Goal: Ask a question: Seek information or help from site administrators or community

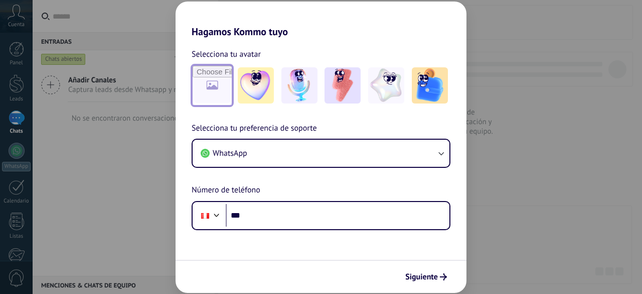
click at [218, 90] on input "file" at bounding box center [212, 85] width 39 height 39
click at [386, 97] on img at bounding box center [386, 85] width 36 height 36
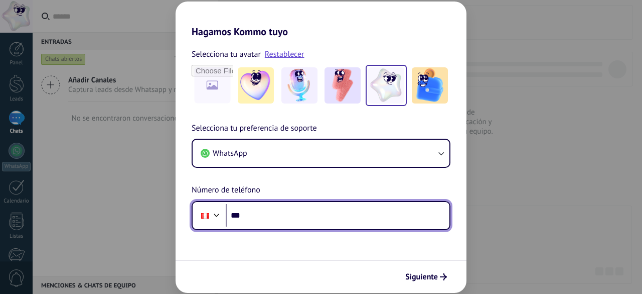
click at [251, 215] on input "***" at bounding box center [338, 215] width 224 height 23
type input "**********"
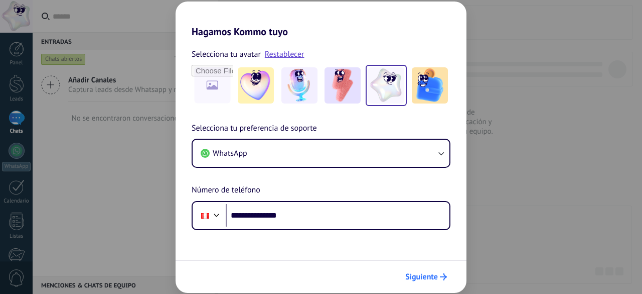
click at [439, 281] on button "Siguiente" at bounding box center [426, 276] width 51 height 17
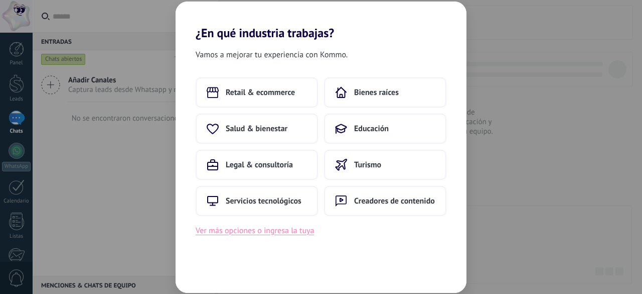
click at [288, 234] on button "Ver más opciones o ingresa la tuya" at bounding box center [255, 230] width 118 height 13
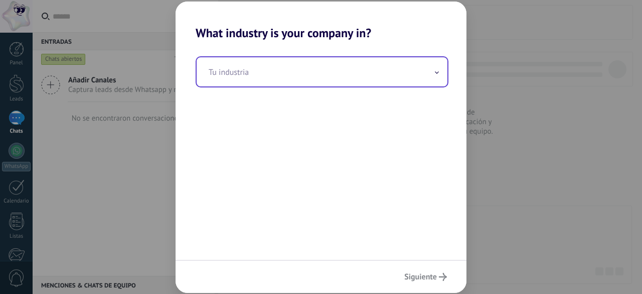
drag, startPoint x: 439, startPoint y: 80, endPoint x: 438, endPoint y: 71, distance: 9.0
click at [438, 71] on div "Tu industria" at bounding box center [322, 71] width 251 height 29
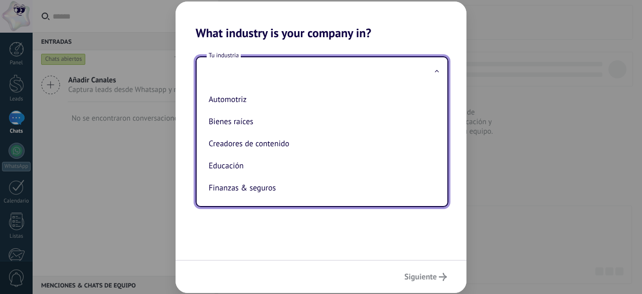
click at [438, 71] on span at bounding box center [437, 72] width 5 height 10
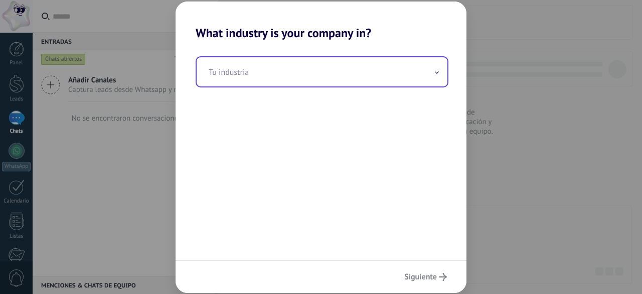
click at [438, 71] on icon at bounding box center [437, 72] width 4 height 3
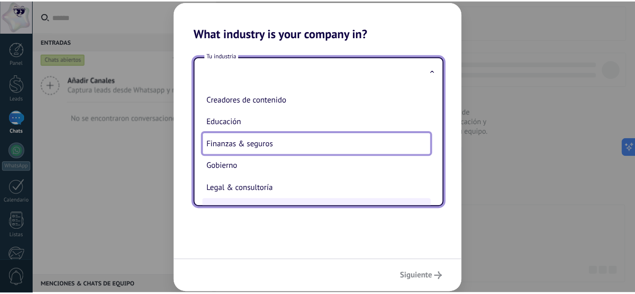
scroll to position [43, 0]
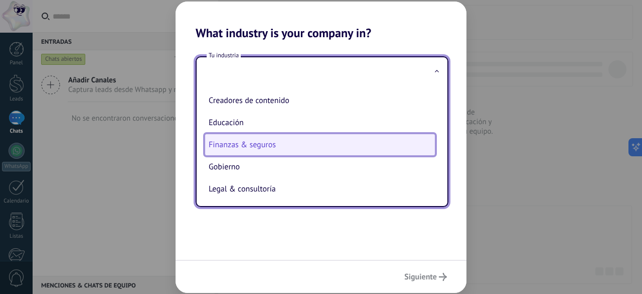
click at [266, 141] on li "Finanzas & seguros" at bounding box center [320, 144] width 231 height 22
type input "**********"
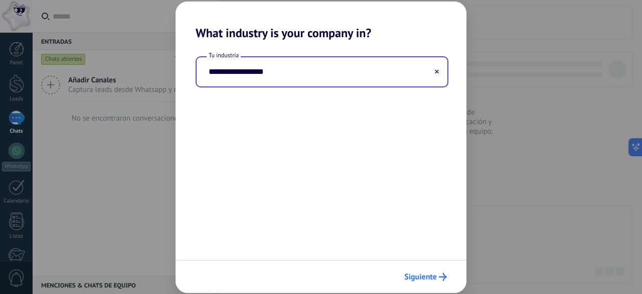
click at [422, 273] on span "Siguiente" at bounding box center [420, 276] width 33 height 7
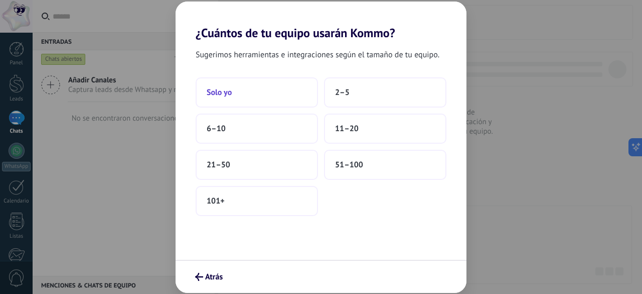
click at [251, 88] on button "Solo yo" at bounding box center [257, 92] width 122 height 30
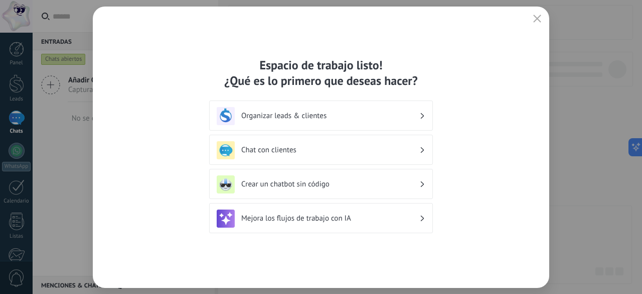
click at [370, 117] on h3 "Organizar leads & clientes" at bounding box center [330, 116] width 178 height 10
click at [424, 118] on icon at bounding box center [423, 116] width 4 height 6
click at [266, 112] on h3 "Organizar leads & clientes" at bounding box center [330, 116] width 178 height 10
click at [279, 153] on h3 "Chat con clientes" at bounding box center [330, 150] width 178 height 10
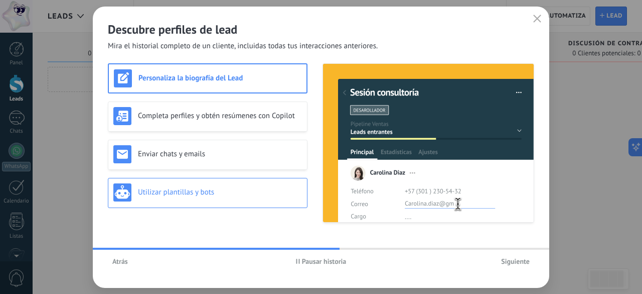
click at [195, 191] on h3 "Utilizar plantillas y bots" at bounding box center [220, 192] width 164 height 10
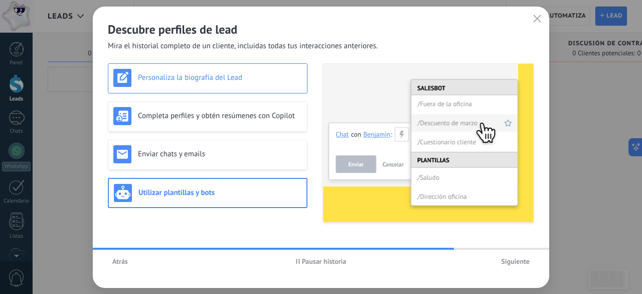
click at [250, 77] on h3 "Personaliza la biografía del Lead" at bounding box center [220, 78] width 164 height 10
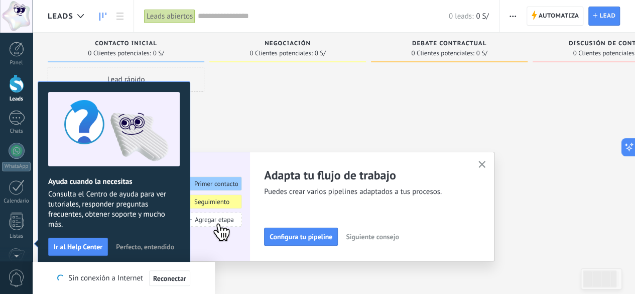
click at [486, 167] on use "button" at bounding box center [482, 165] width 8 height 8
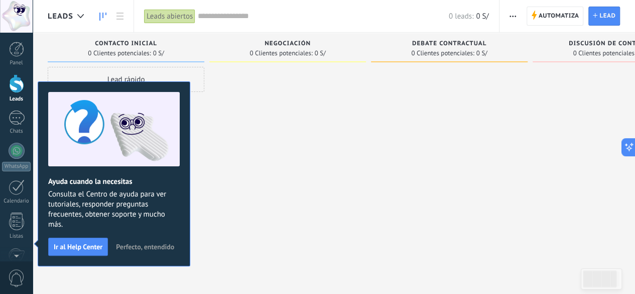
click at [262, 215] on div at bounding box center [287, 148] width 157 height 163
click at [153, 243] on span "Perfecto, entendido" at bounding box center [145, 246] width 58 height 7
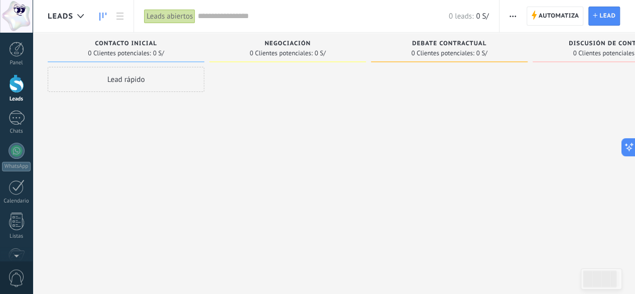
click at [161, 20] on div "Leads abiertos" at bounding box center [169, 16] width 51 height 15
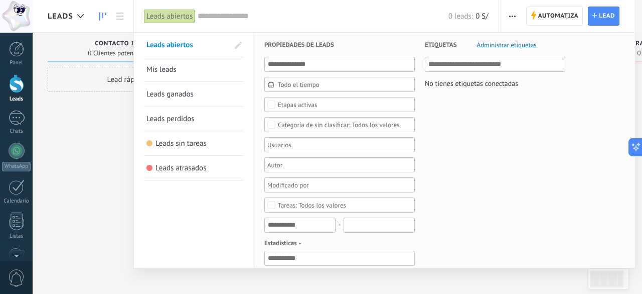
click at [449, 49] on span "Etiquetas" at bounding box center [441, 45] width 32 height 25
click at [440, 41] on span "Etiquetas" at bounding box center [441, 45] width 32 height 25
click at [83, 114] on div at bounding box center [321, 147] width 642 height 294
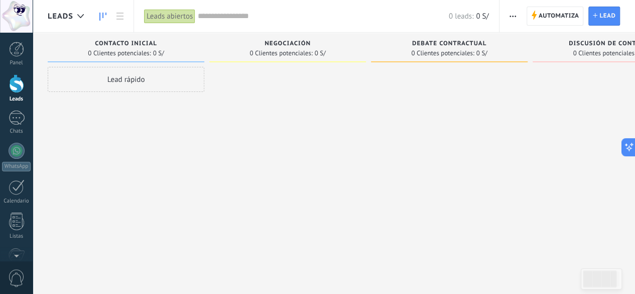
click at [150, 78] on div "Lead rápido" at bounding box center [126, 79] width 157 height 25
click at [123, 82] on div "Lead rápido" at bounding box center [126, 79] width 157 height 25
click at [12, 122] on div at bounding box center [17, 117] width 16 height 15
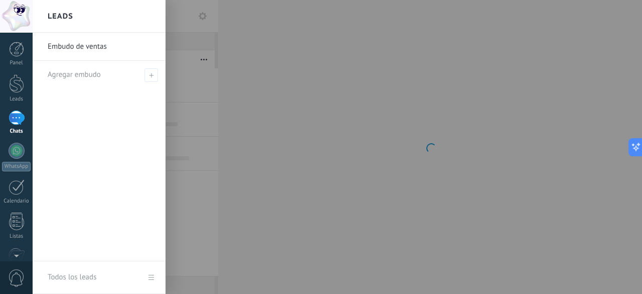
click at [12, 122] on div at bounding box center [17, 117] width 16 height 15
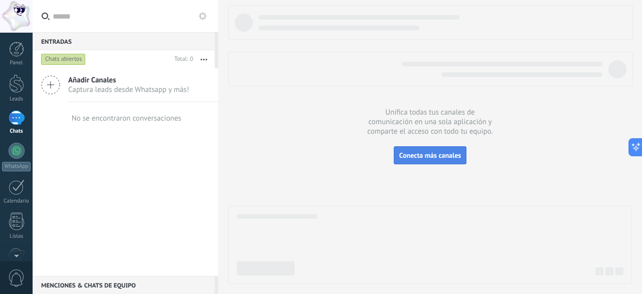
click at [415, 155] on span "Conecta más canales" at bounding box center [430, 155] width 62 height 9
click at [15, 19] on div at bounding box center [16, 16] width 33 height 33
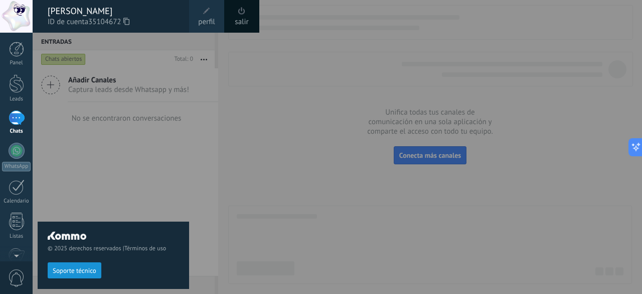
click at [77, 273] on span "Soporte técnico" at bounding box center [75, 270] width 44 height 7
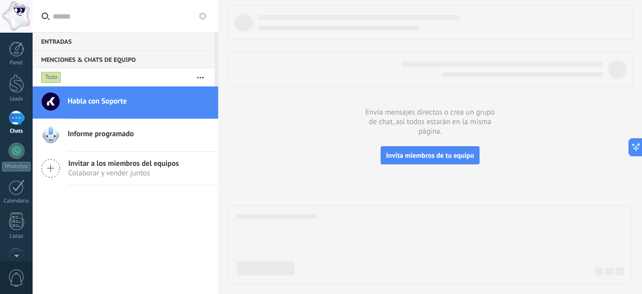
click at [137, 109] on div "Habla con Soporte" at bounding box center [143, 102] width 151 height 22
click at [156, 108] on div "Habla con Soporte" at bounding box center [143, 102] width 151 height 22
click at [110, 108] on div "Habla con Soporte" at bounding box center [143, 102] width 151 height 22
click at [135, 105] on h2 "Habla con Soporte" at bounding box center [139, 101] width 143 height 10
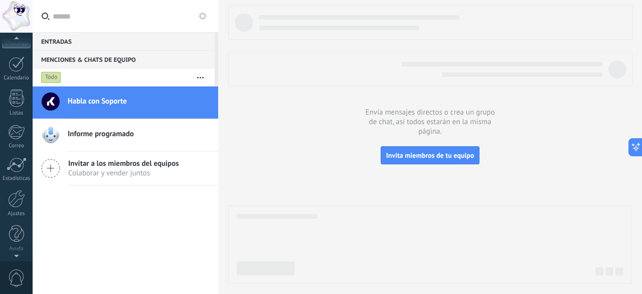
click at [15, 254] on div at bounding box center [16, 253] width 33 height 15
click at [15, 257] on div at bounding box center [16, 253] width 33 height 15
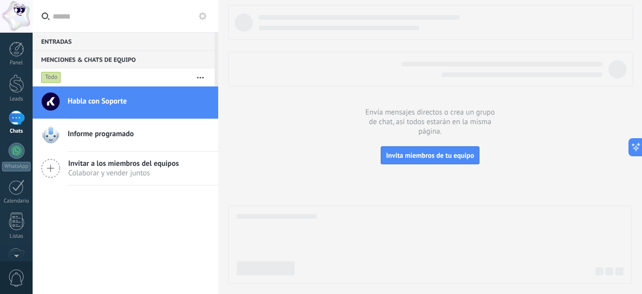
click at [113, 105] on span "Habla con Soporte" at bounding box center [97, 101] width 59 height 10
click at [88, 139] on span "Informe programado" at bounding box center [101, 134] width 66 height 10
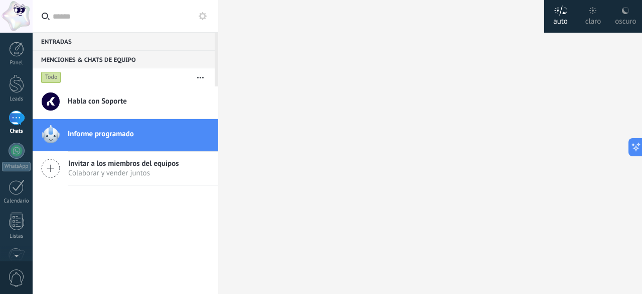
scroll to position [10, 0]
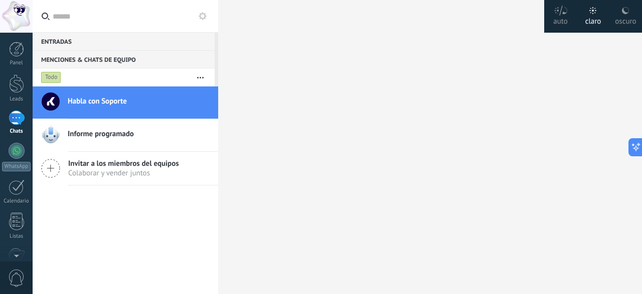
click at [130, 108] on div "Habla con Soporte" at bounding box center [143, 102] width 151 height 22
click at [595, 20] on div "claro" at bounding box center [594, 20] width 16 height 26
click at [623, 15] on div "oscuro" at bounding box center [625, 20] width 21 height 26
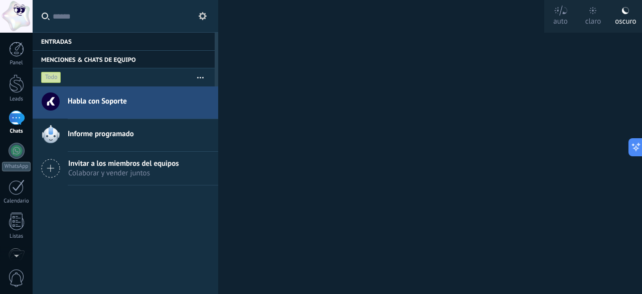
click at [599, 19] on div "claro" at bounding box center [594, 20] width 16 height 26
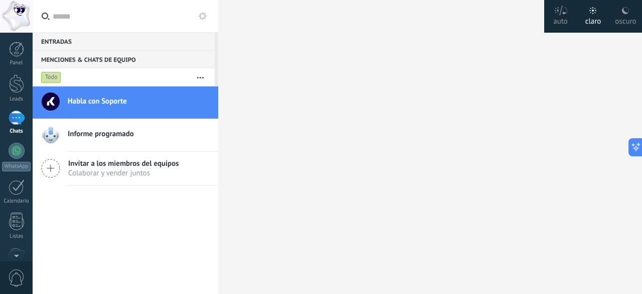
click at [294, 141] on div "Entradas 0 Chats abiertos Total: 0 Silenciar Acciones múltiples Ordenar Más rec…" at bounding box center [338, 147] width 610 height 294
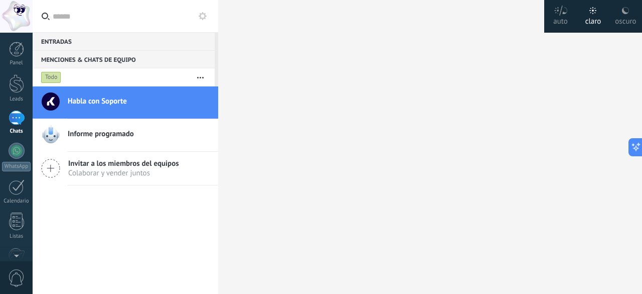
click at [111, 142] on div "Informe programado" at bounding box center [143, 135] width 151 height 22
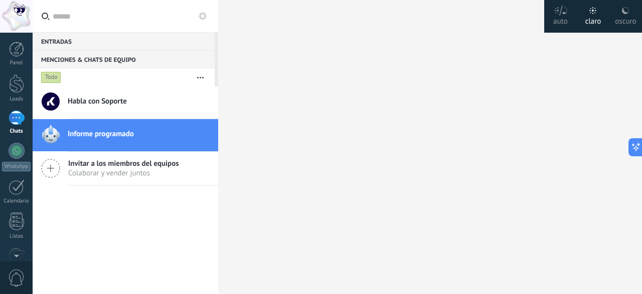
scroll to position [10, 0]
click at [18, 153] on div at bounding box center [17, 151] width 16 height 16
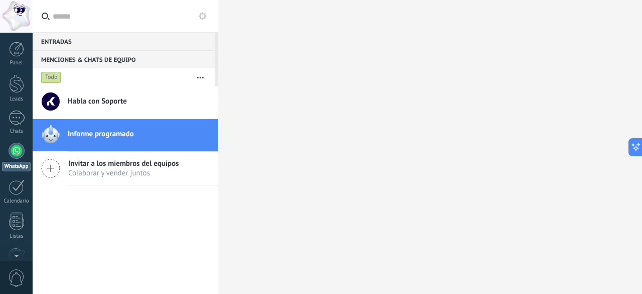
click at [16, 151] on div at bounding box center [17, 151] width 16 height 16
click at [20, 151] on div at bounding box center [17, 151] width 16 height 16
click at [17, 149] on div at bounding box center [17, 151] width 16 height 16
click at [13, 149] on div at bounding box center [17, 151] width 16 height 16
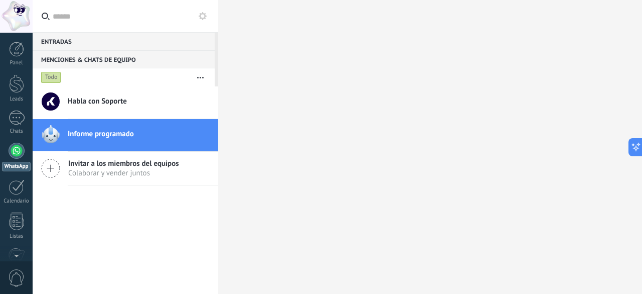
click at [135, 90] on link "Habla con Soporte" at bounding box center [126, 102] width 186 height 32
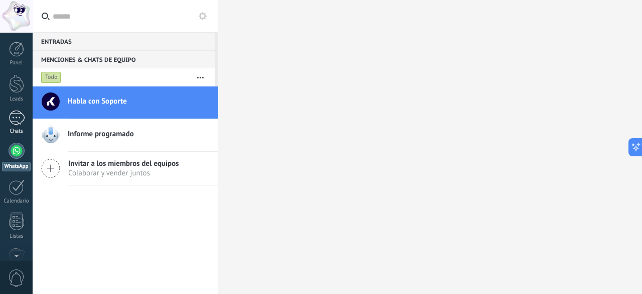
click at [24, 128] on div "Chats" at bounding box center [16, 131] width 29 height 7
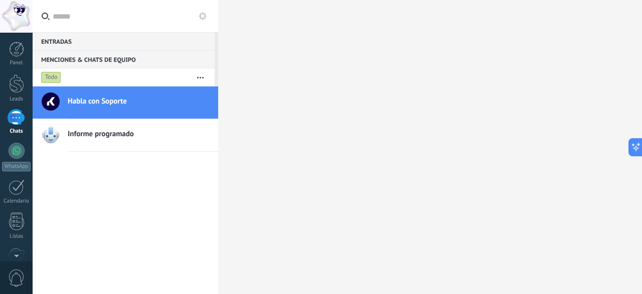
type textarea "*******"
